Goal: Information Seeking & Learning: Learn about a topic

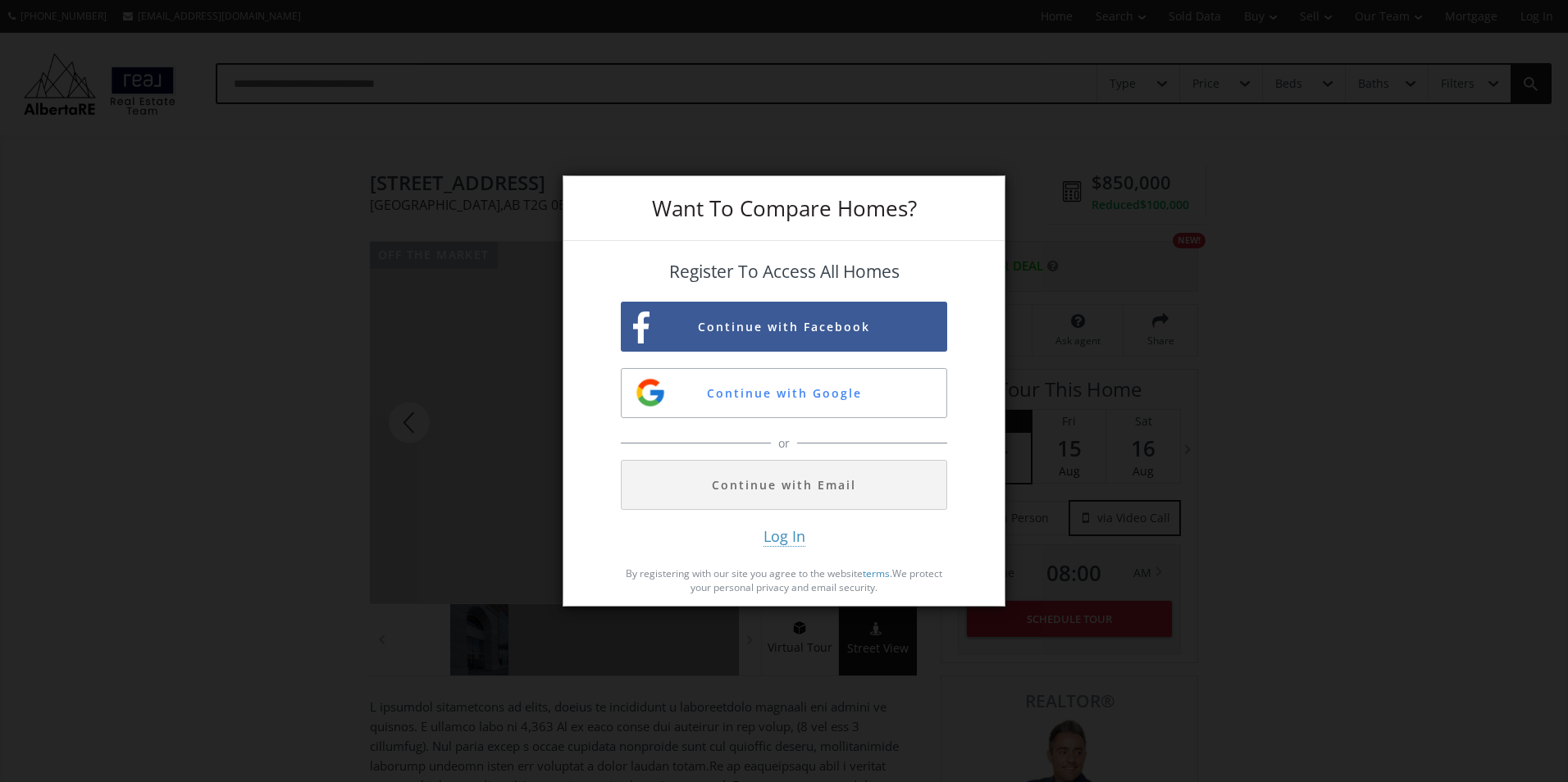
click at [329, 480] on div "Want To Compare Homes? Register To Access All Homes Continue with Facebook Cont…" at bounding box center [784, 391] width 1568 height 782
click at [337, 460] on div "Want To Compare Homes? Register To Access All Homes Continue with Facebook Cont…" at bounding box center [784, 391] width 1568 height 782
click at [993, 181] on div "Want To Compare Homes?" at bounding box center [784, 209] width 441 height 65
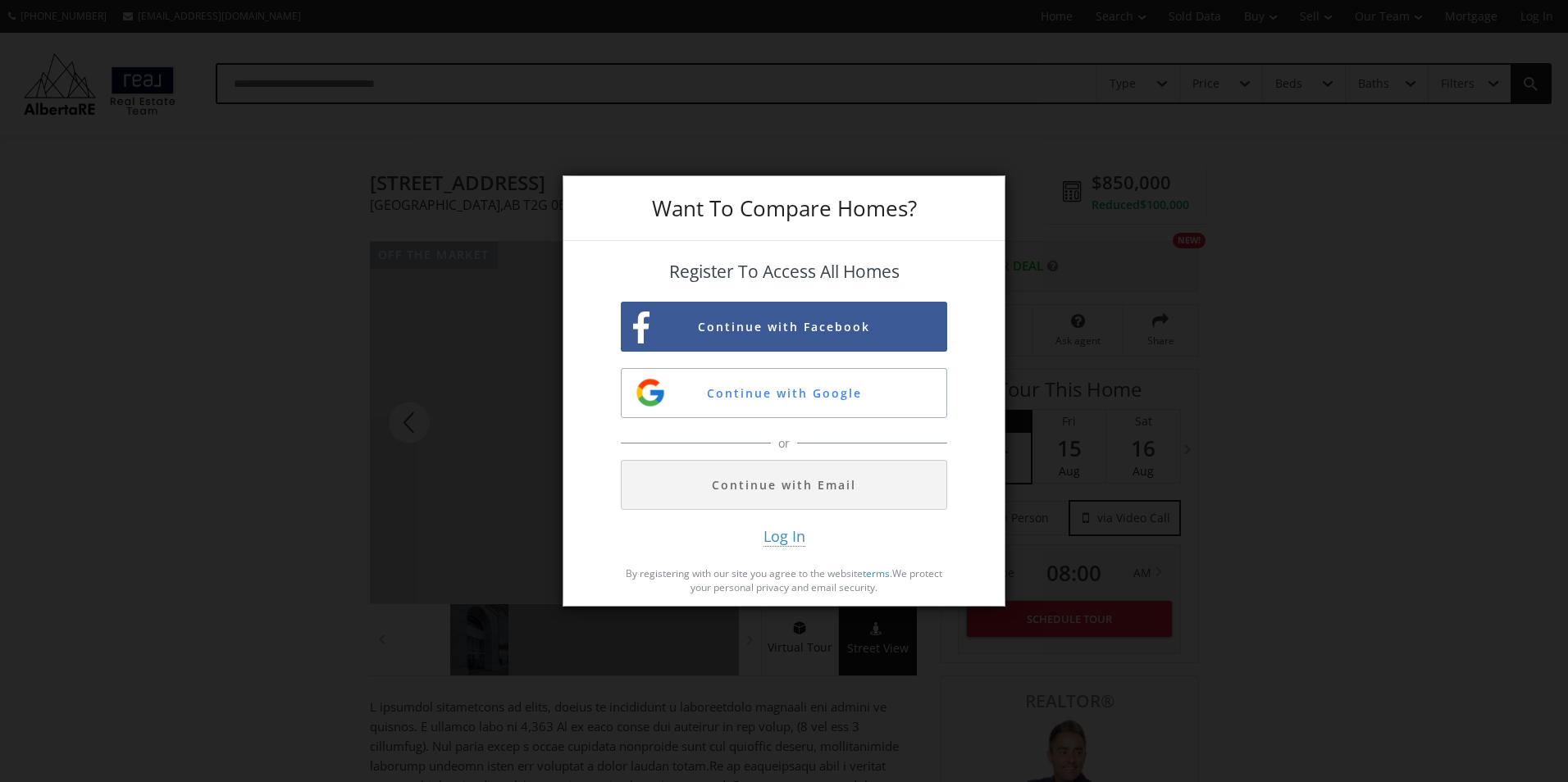
click at [194, 412] on div "Want To Compare Homes? Register To Access All Homes Continue with Facebook Cont…" at bounding box center [784, 391] width 1568 height 782
click at [231, 415] on div "Want To Compare Homes? Register To Access All Homes Continue with Facebook Cont…" at bounding box center [784, 391] width 1568 height 782
click at [801, 538] on span "Log In" at bounding box center [784, 536] width 42 height 21
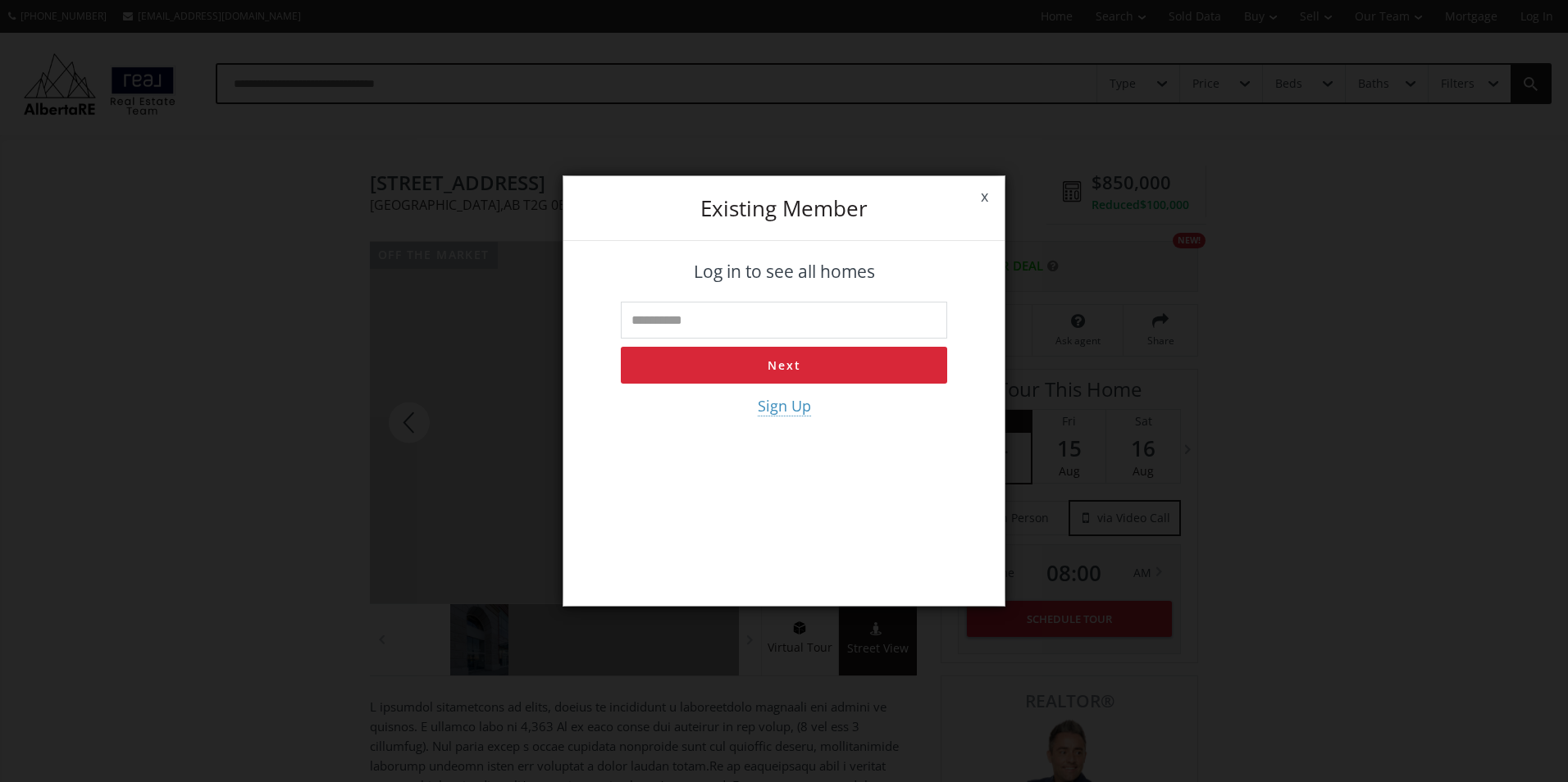
click at [983, 195] on link "x" at bounding box center [984, 197] width 40 height 46
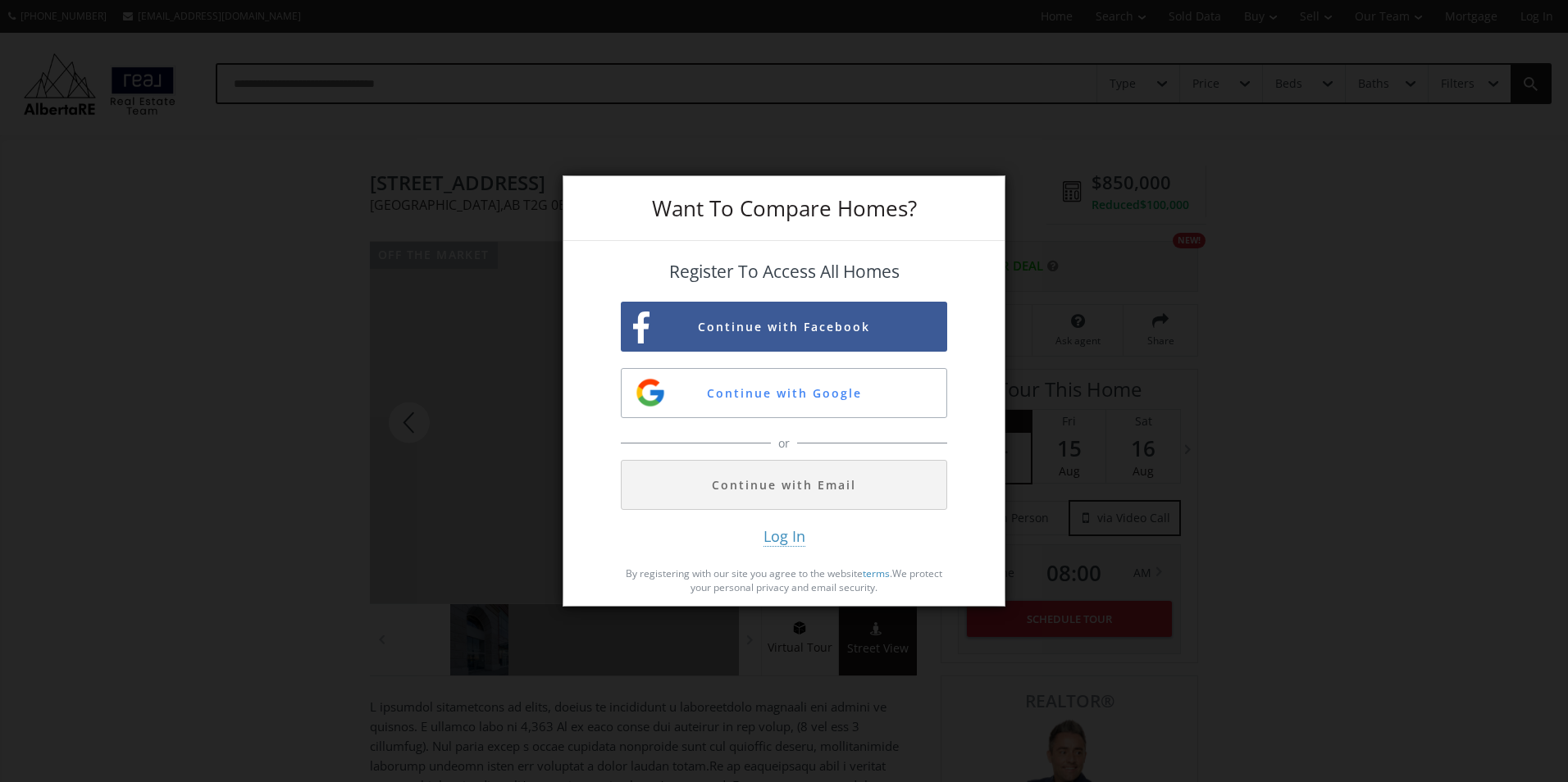
click at [983, 195] on div "Want To Compare Homes?" at bounding box center [784, 209] width 441 height 65
